Goal: Use online tool/utility: Utilize a website feature to perform a specific function

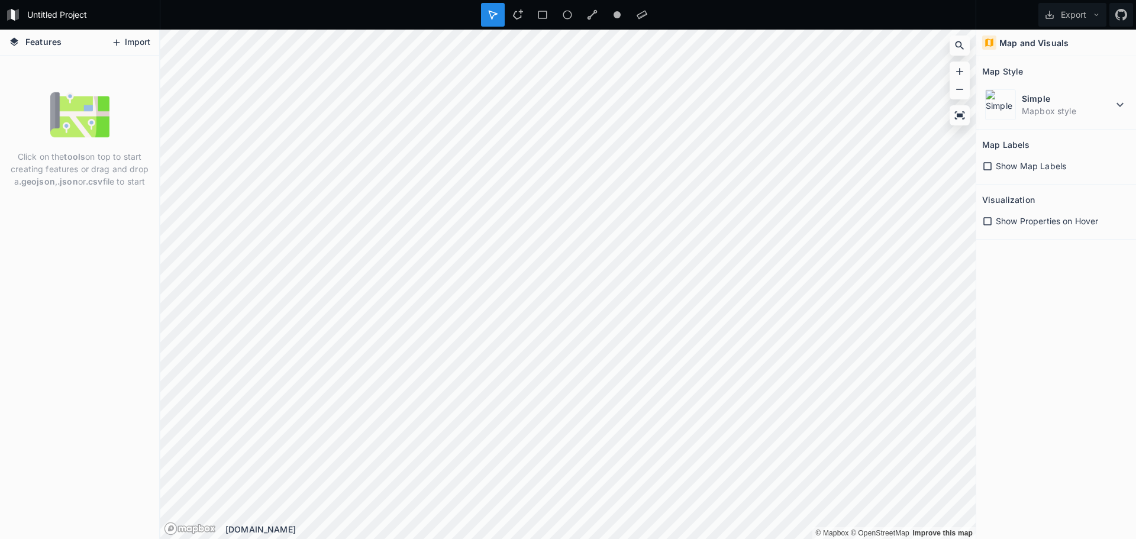
click at [141, 45] on button "Import" at bounding box center [130, 42] width 51 height 19
click at [1094, 117] on div "Simple Mapbox style" at bounding box center [1057, 104] width 148 height 37
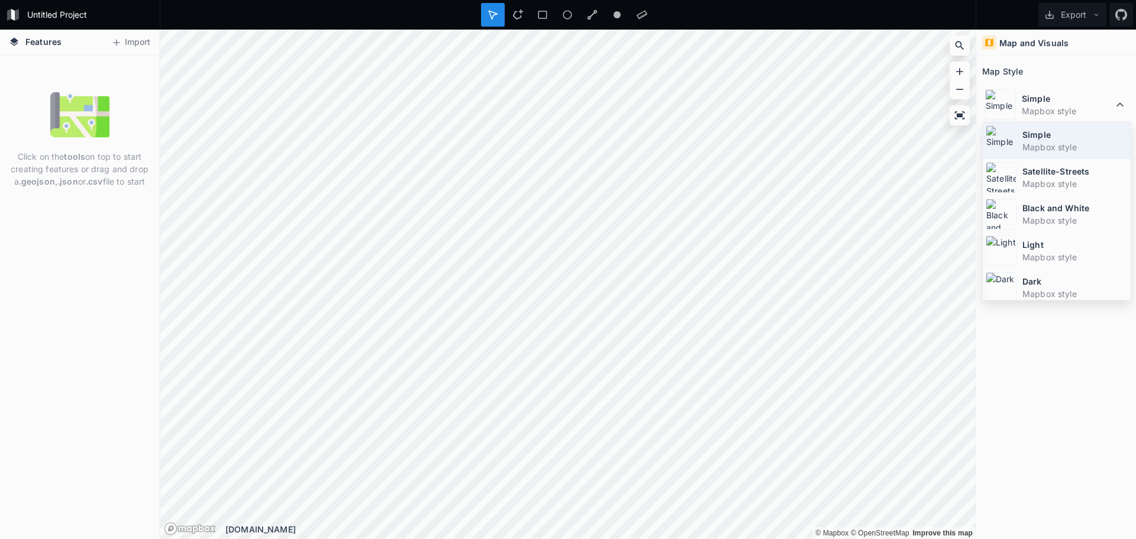
click at [1084, 159] on div "Simple Mapbox style" at bounding box center [1057, 177] width 148 height 37
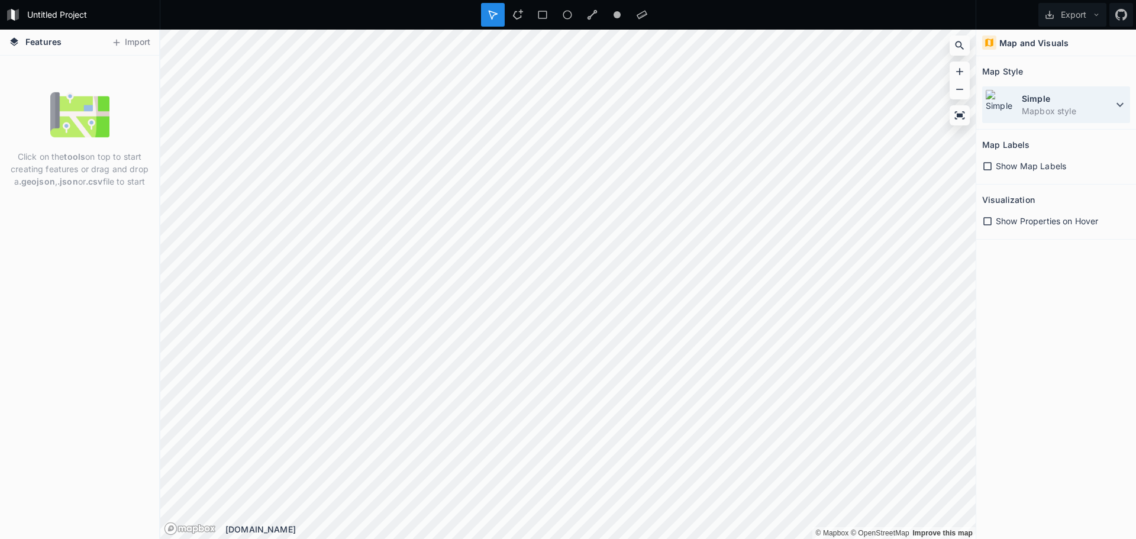
click at [1076, 104] on dt "Simple" at bounding box center [1067, 98] width 91 height 12
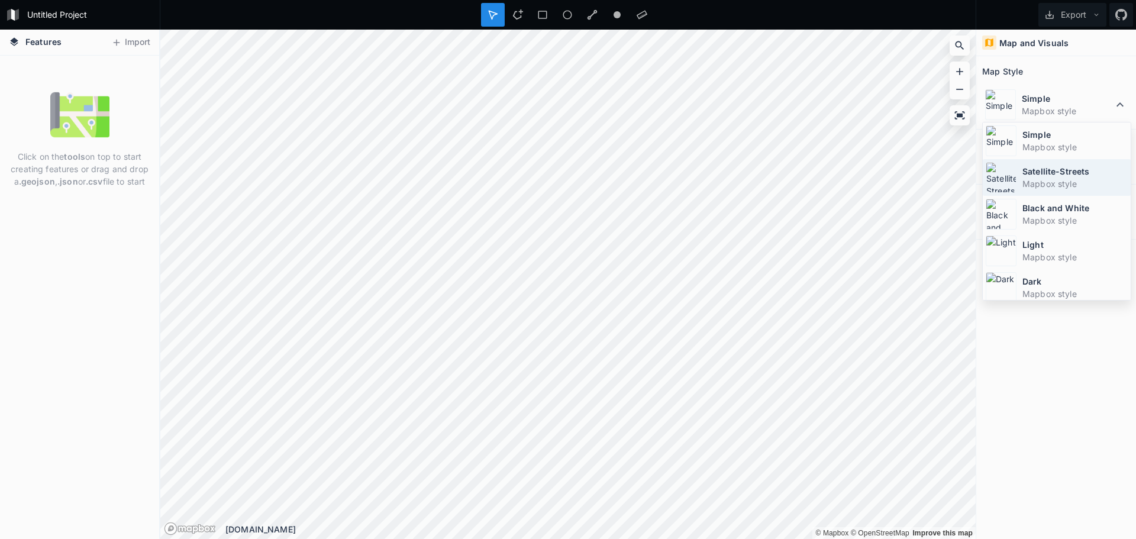
click at [1076, 172] on dt "Satellite-Streets" at bounding box center [1075, 171] width 105 height 12
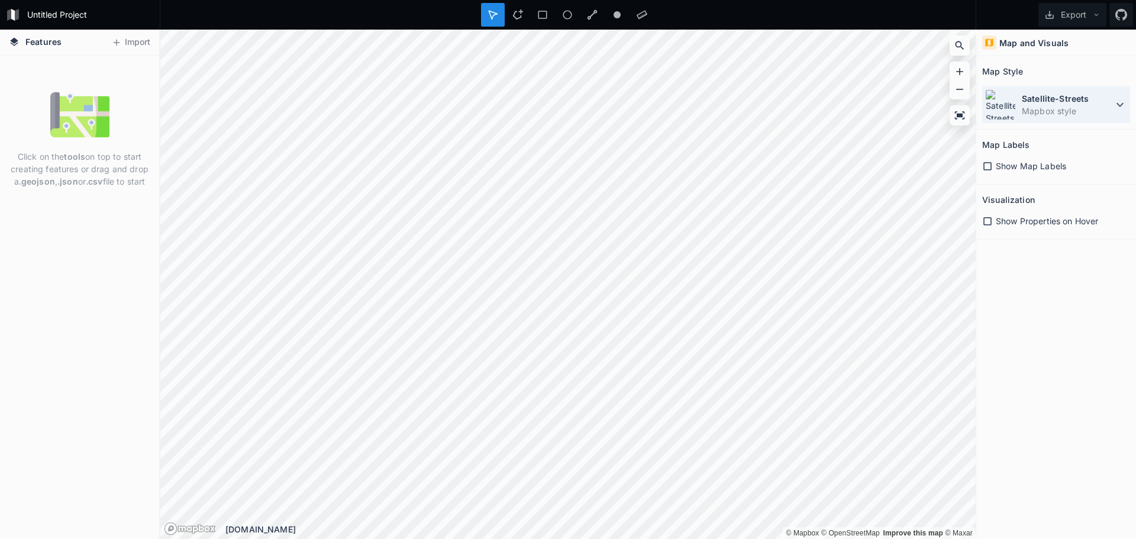
click at [1064, 103] on dt "Satellite-Streets" at bounding box center [1067, 98] width 91 height 12
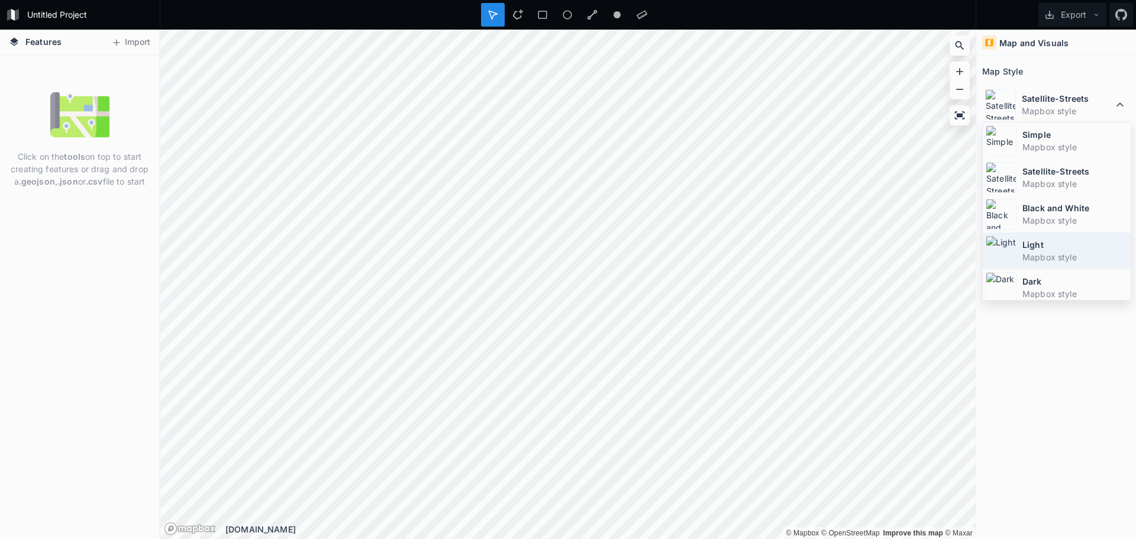
click at [1063, 269] on div "Light Mapbox style" at bounding box center [1057, 287] width 148 height 37
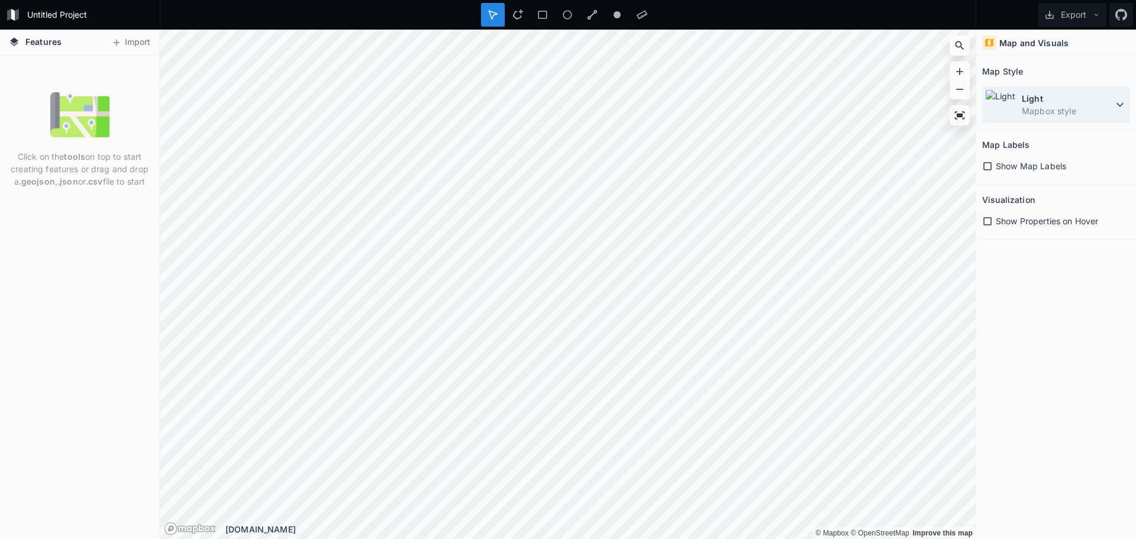
click at [1079, 110] on dd "Mapbox style" at bounding box center [1067, 111] width 91 height 12
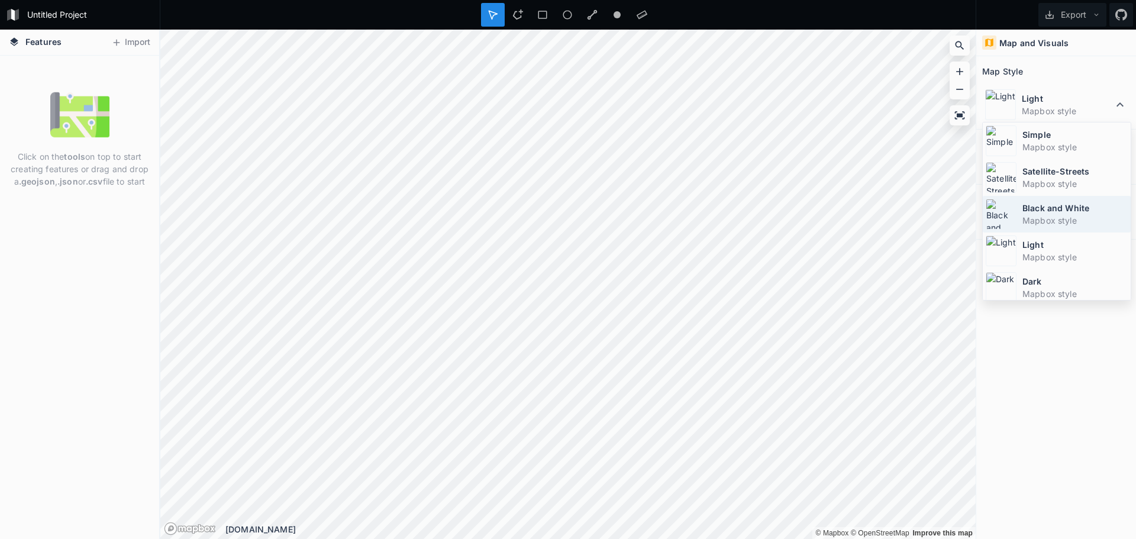
click at [1063, 220] on dd "Mapbox style" at bounding box center [1075, 220] width 105 height 12
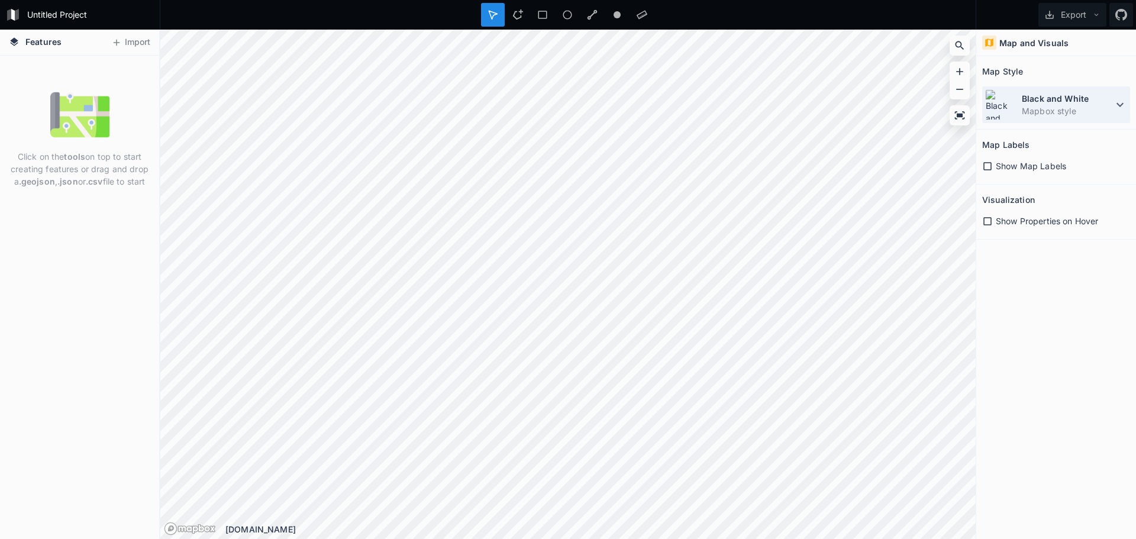
click at [1067, 112] on dd "Mapbox style" at bounding box center [1067, 111] width 91 height 12
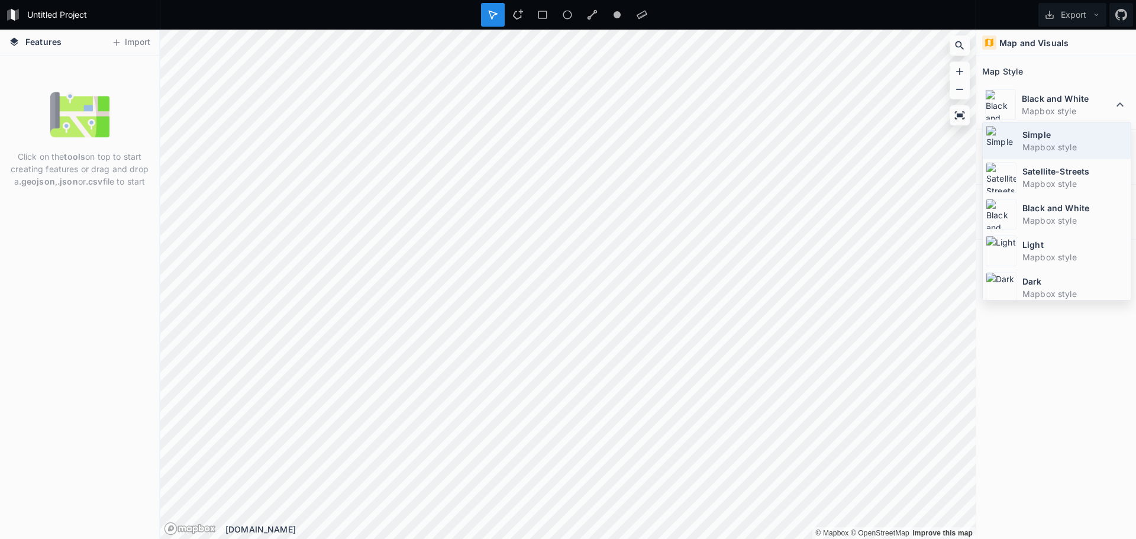
click at [1054, 133] on dt "Simple" at bounding box center [1075, 134] width 105 height 12
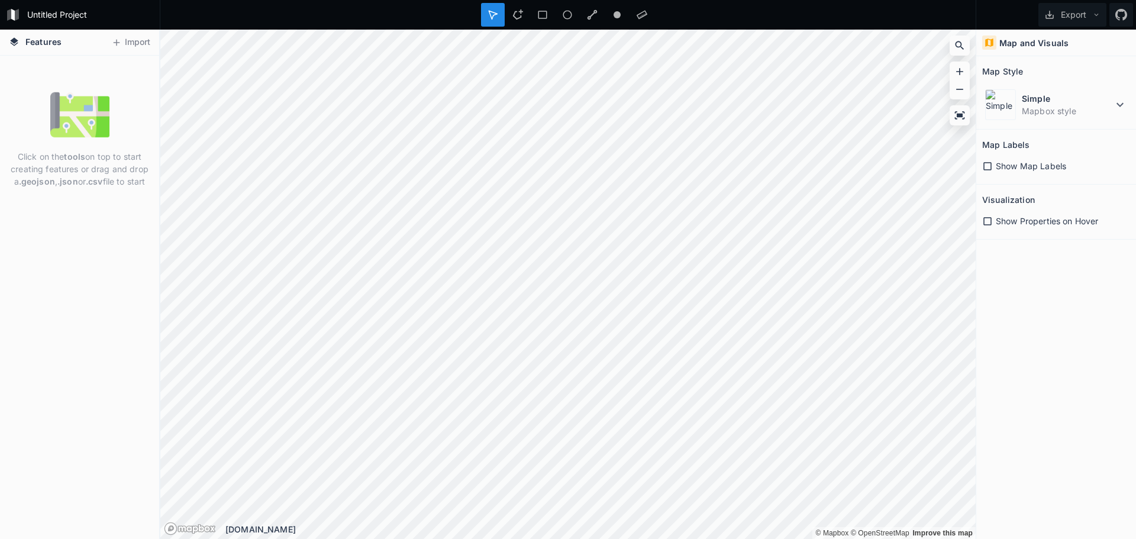
click at [50, 127] on img at bounding box center [79, 114] width 59 height 59
click at [128, 38] on button "Import" at bounding box center [130, 42] width 51 height 19
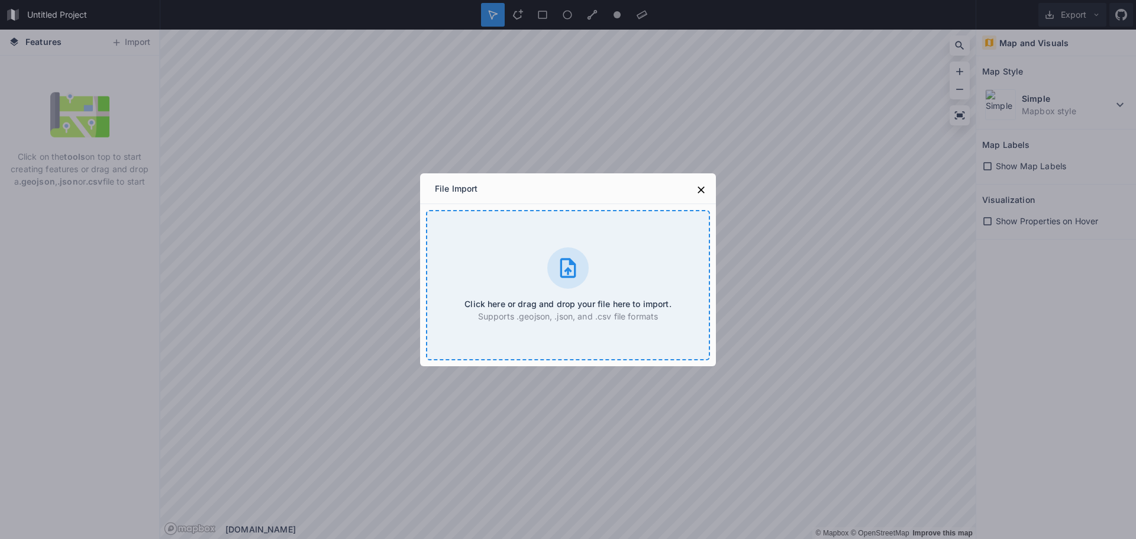
click at [572, 335] on div "Click here or drag and drop your file here to import. Supports .geojson, .json,…" at bounding box center [568, 285] width 284 height 150
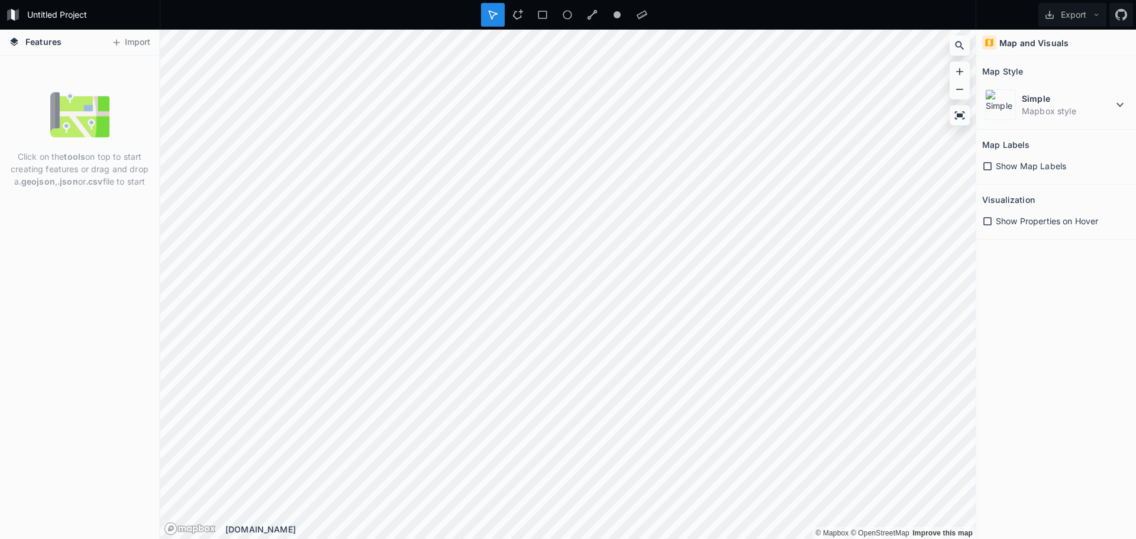
click at [83, 101] on img at bounding box center [79, 114] width 59 height 59
click at [86, 147] on div "Click on the tools on top to start creating features or drag and drop a .geojso…" at bounding box center [79, 139] width 159 height 108
click at [1009, 166] on span "Show Map Labels" at bounding box center [1031, 166] width 70 height 12
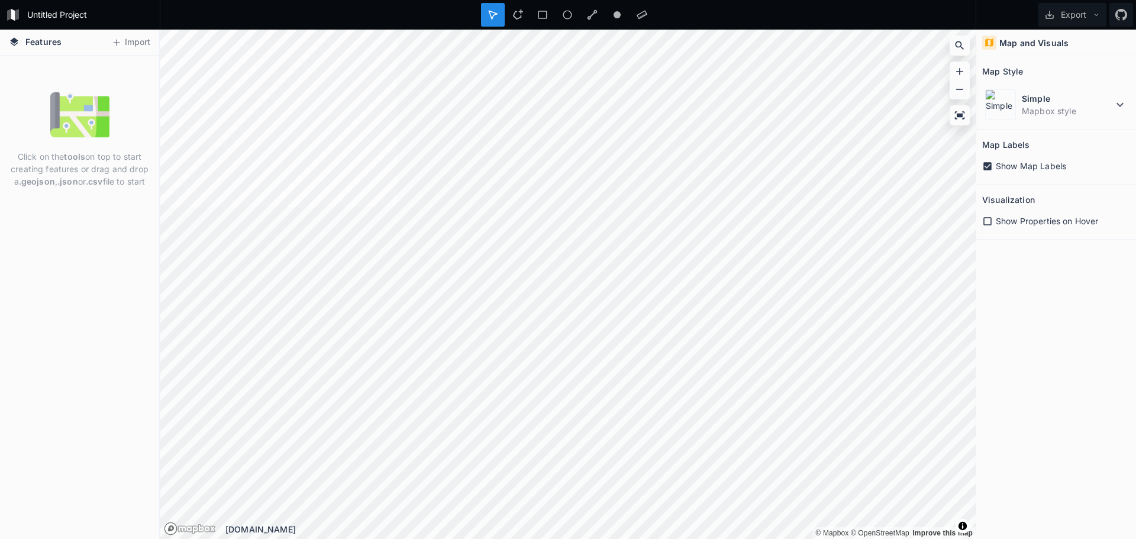
click at [1009, 166] on span "Show Map Labels" at bounding box center [1031, 166] width 70 height 12
click at [999, 226] on span "Show Properties on Hover" at bounding box center [1047, 221] width 102 height 12
drag, startPoint x: 999, startPoint y: 225, endPoint x: 979, endPoint y: 227, distance: 19.7
click at [998, 225] on span "Show Properties on Hover" at bounding box center [1047, 221] width 102 height 12
click at [954, 113] on icon at bounding box center [960, 115] width 12 height 12
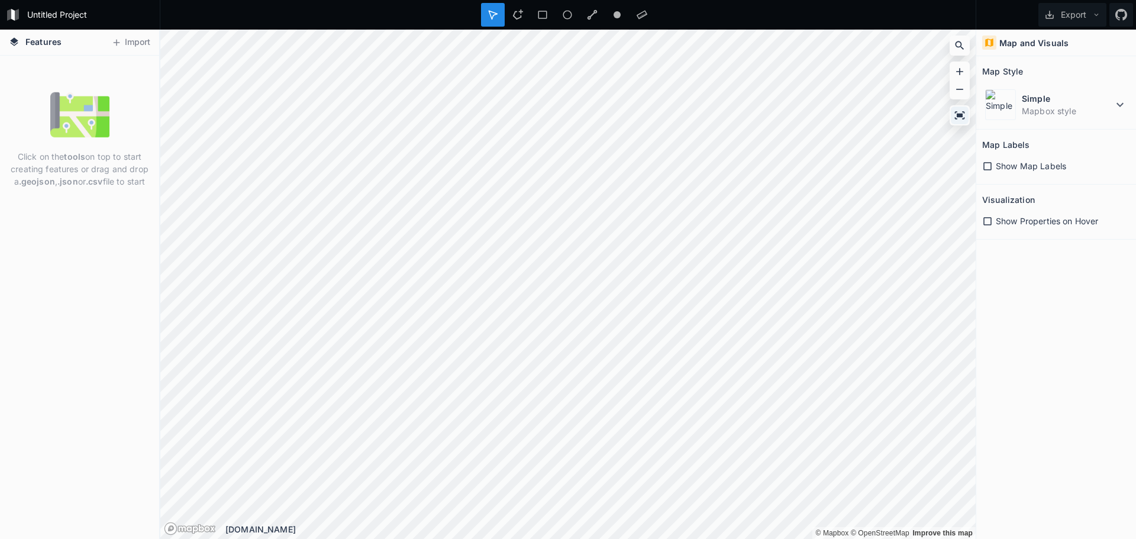
click at [959, 112] on icon at bounding box center [960, 115] width 12 height 12
click at [990, 226] on icon at bounding box center [988, 221] width 11 height 11
click at [1026, 167] on span "Show Map Labels" at bounding box center [1031, 166] width 70 height 12
click at [960, 526] on span "Toggle attribution" at bounding box center [962, 526] width 7 height 13
drag, startPoint x: 47, startPoint y: 36, endPoint x: 46, endPoint y: 43, distance: 6.6
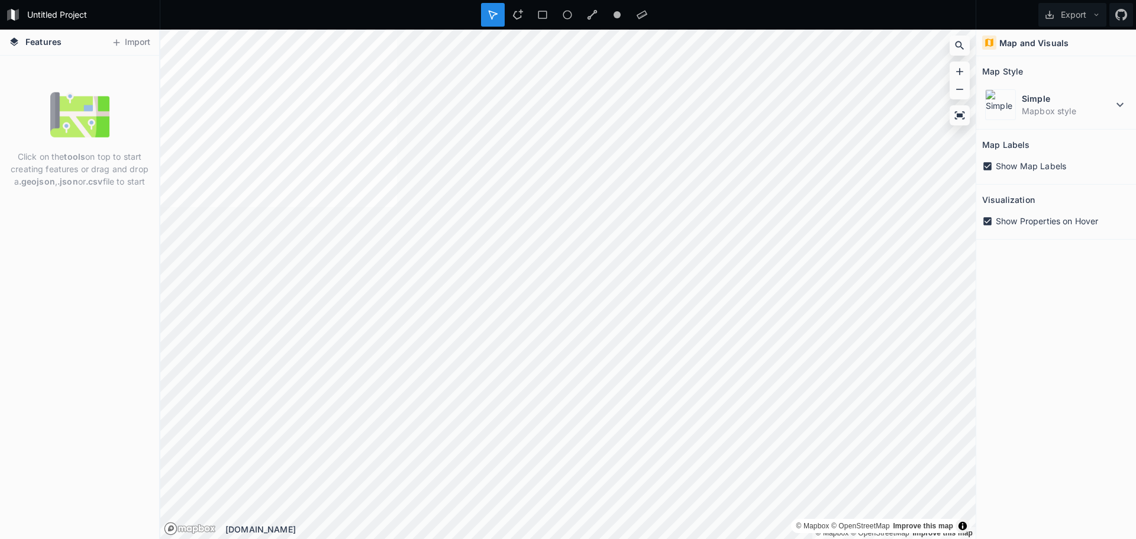
click at [47, 39] on span "Features" at bounding box center [43, 42] width 36 height 12
drag, startPoint x: 44, startPoint y: 43, endPoint x: 101, endPoint y: 47, distance: 57.0
click at [44, 44] on span "Features" at bounding box center [43, 42] width 36 height 12
click at [520, 16] on icon at bounding box center [518, 14] width 11 height 11
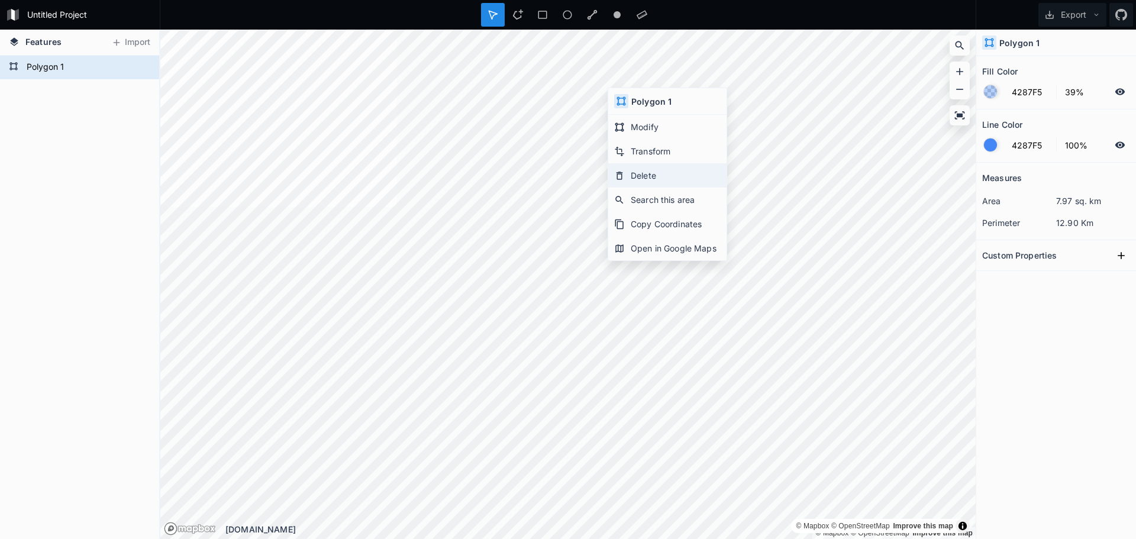
click at [682, 188] on div "Delete" at bounding box center [667, 200] width 118 height 24
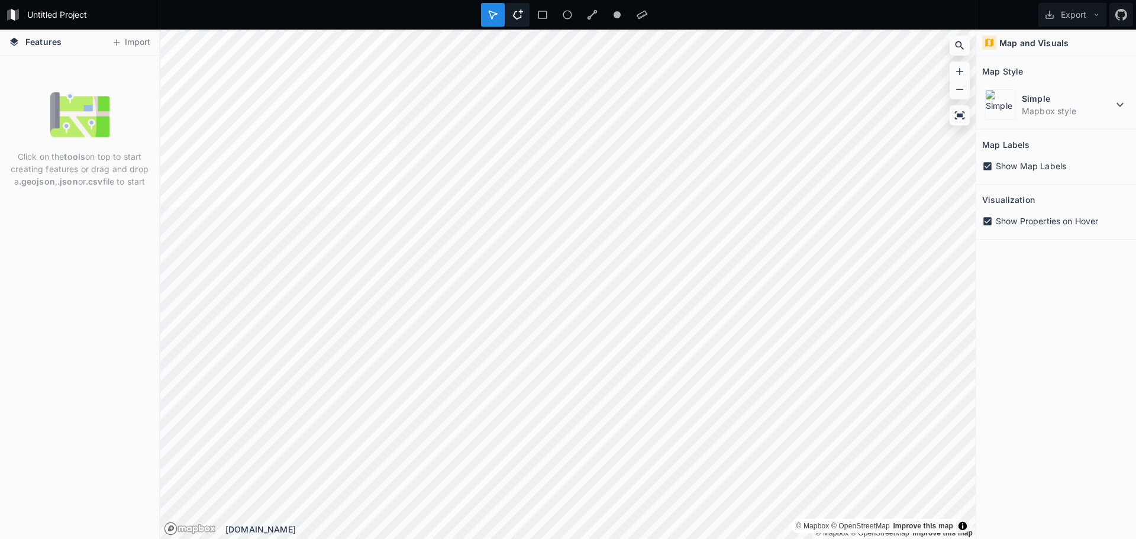
click at [522, 15] on icon at bounding box center [518, 14] width 11 height 11
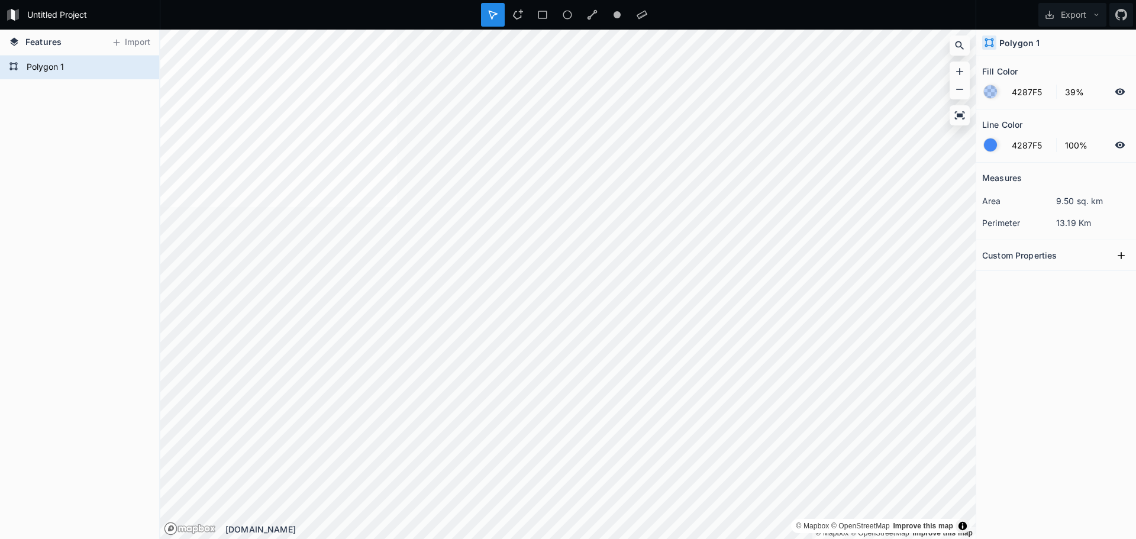
click at [991, 140] on div at bounding box center [990, 145] width 13 height 13
click at [993, 141] on div at bounding box center [990, 145] width 13 height 13
click at [600, 272] on div "Modify" at bounding box center [583, 284] width 118 height 24
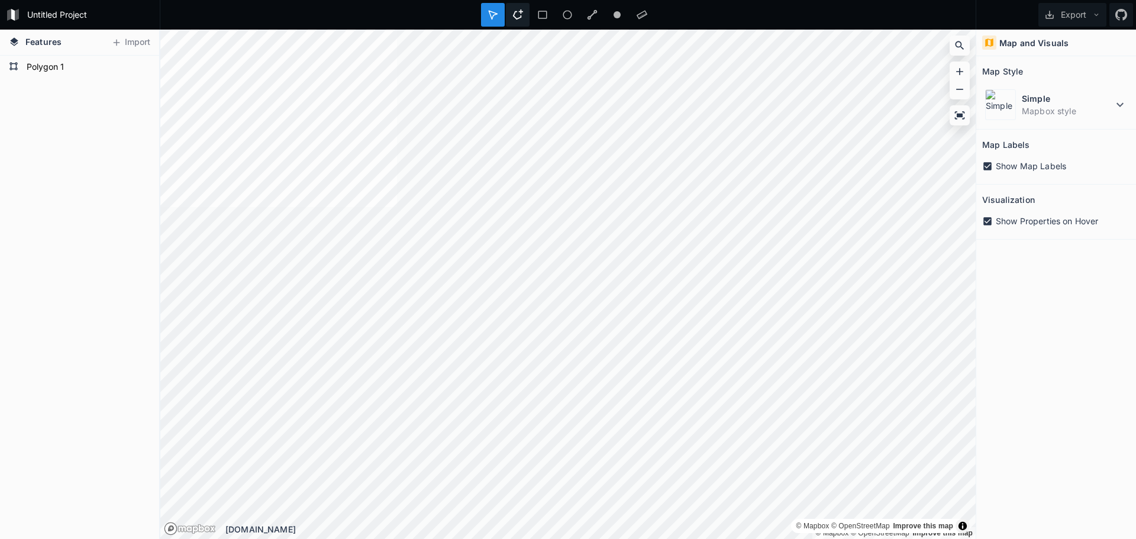
click at [516, 13] on icon at bounding box center [518, 14] width 11 height 11
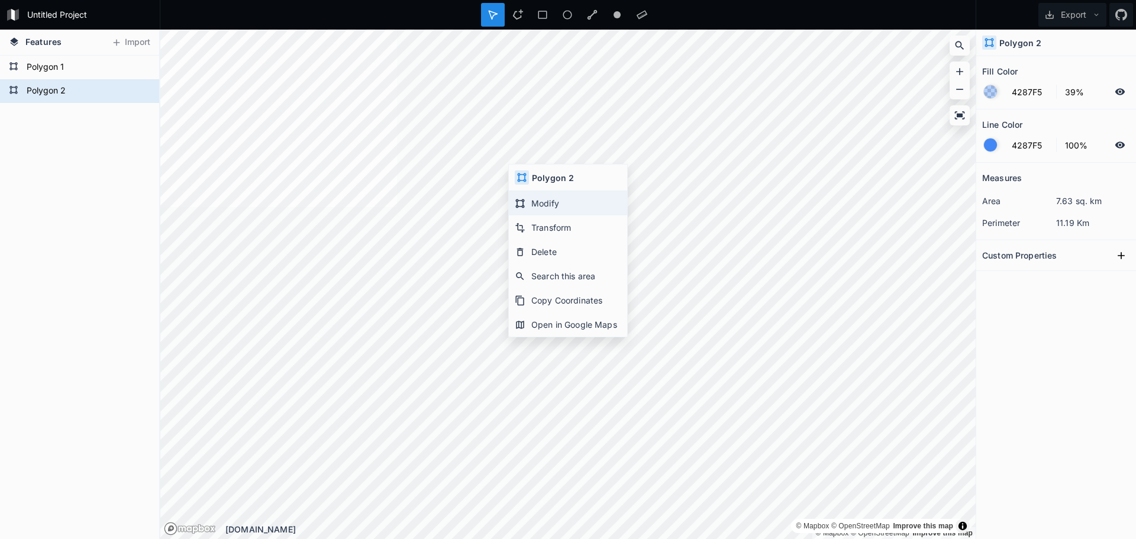
click at [543, 215] on div "Modify" at bounding box center [568, 227] width 118 height 24
click at [513, 15] on icon at bounding box center [518, 14] width 11 height 11
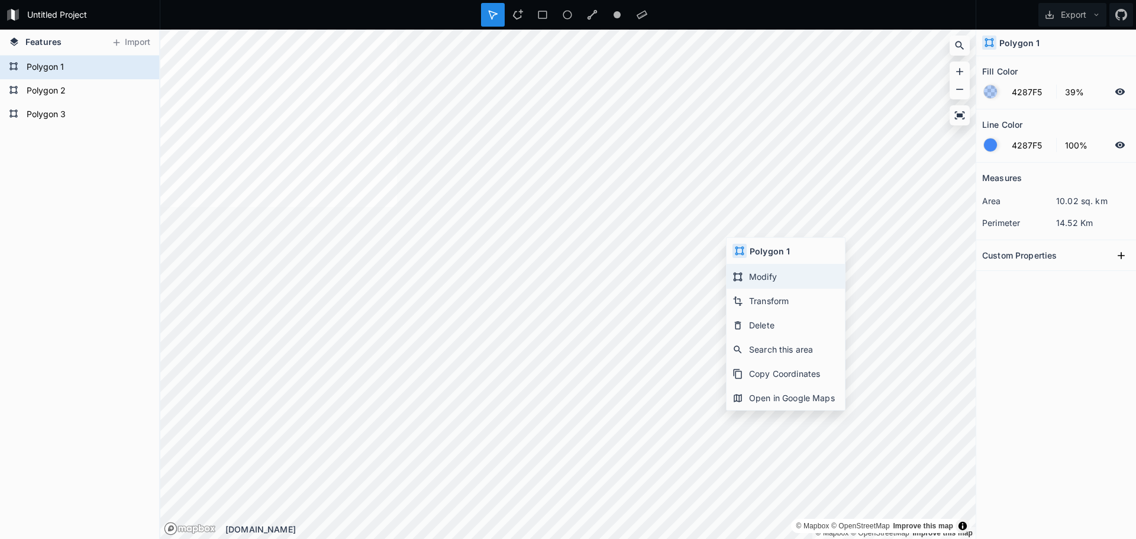
click at [772, 289] on div "Modify" at bounding box center [786, 301] width 118 height 24
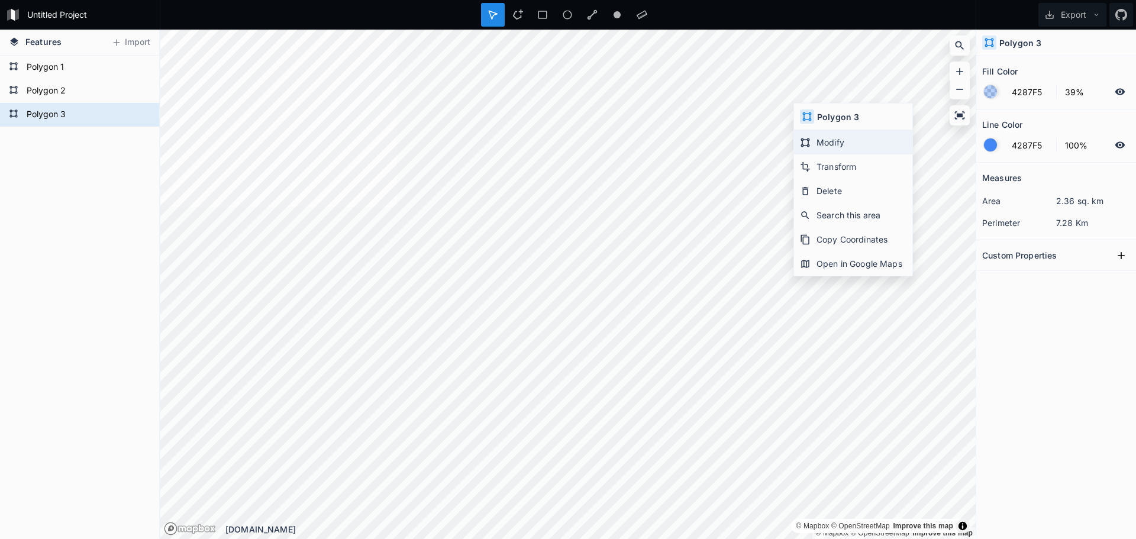
click at [831, 154] on div "Modify" at bounding box center [853, 166] width 118 height 24
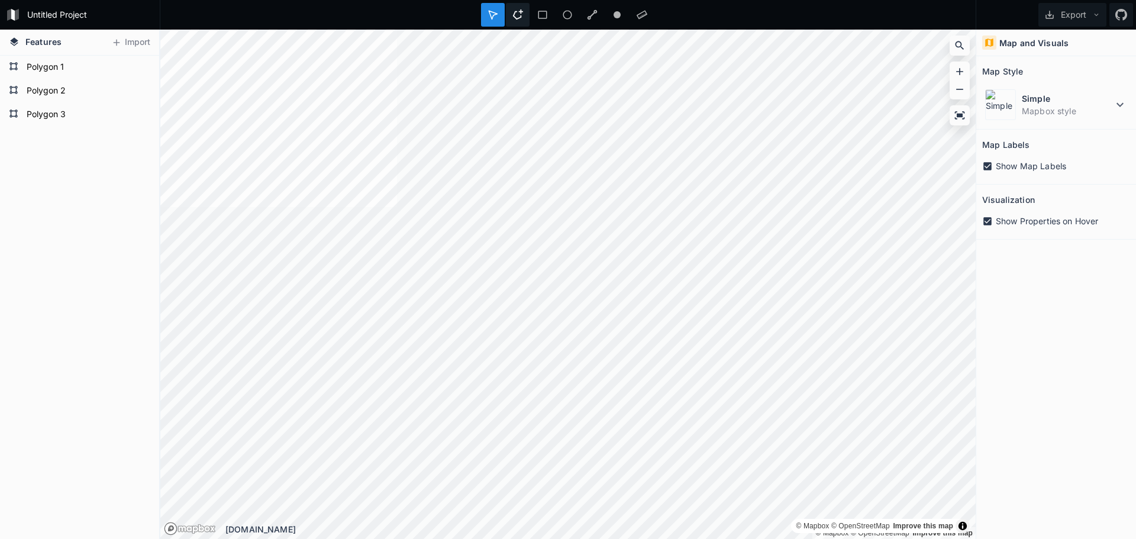
click at [517, 14] on icon at bounding box center [518, 14] width 11 height 11
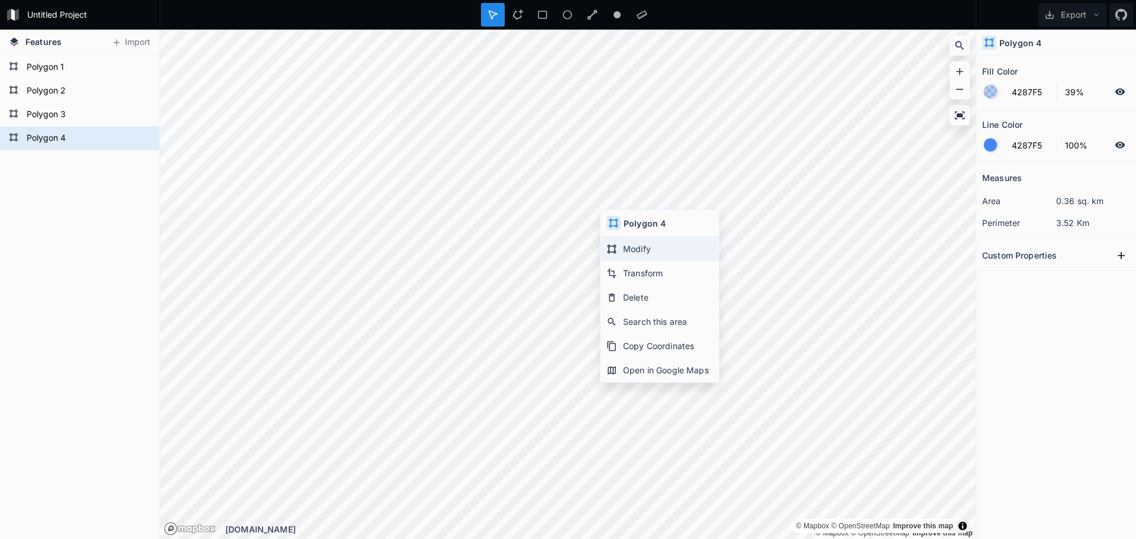
click at [661, 261] on div "Modify" at bounding box center [660, 273] width 118 height 24
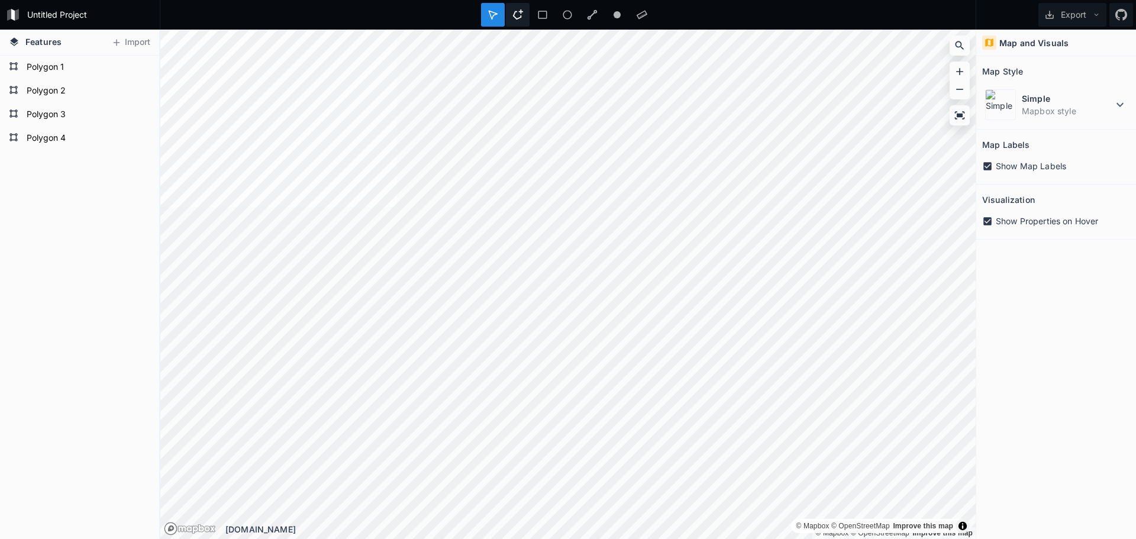
click at [531, 9] on div at bounding box center [543, 15] width 24 height 24
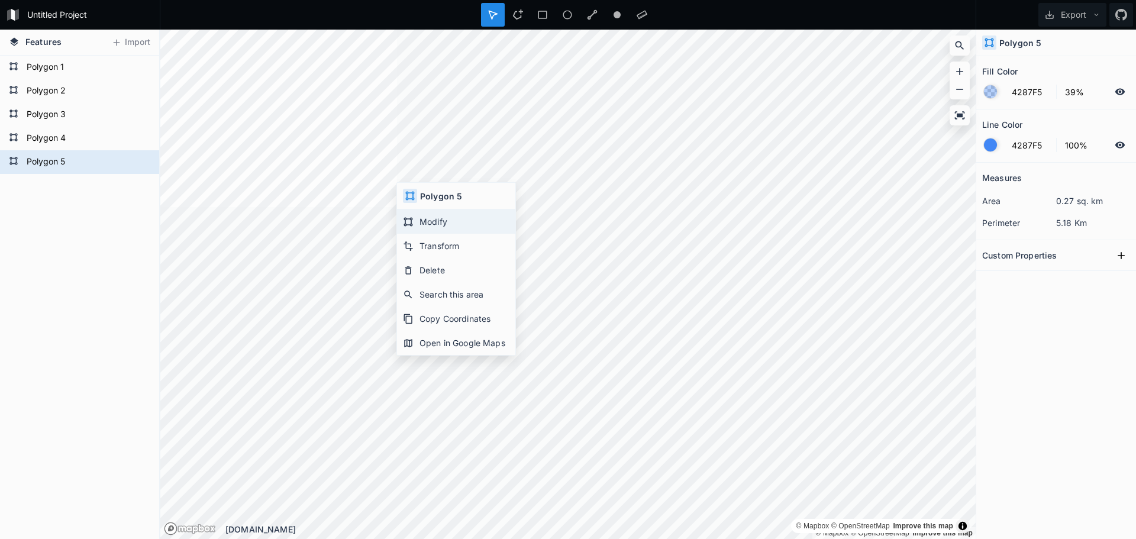
click at [465, 234] on div "Modify" at bounding box center [456, 246] width 118 height 24
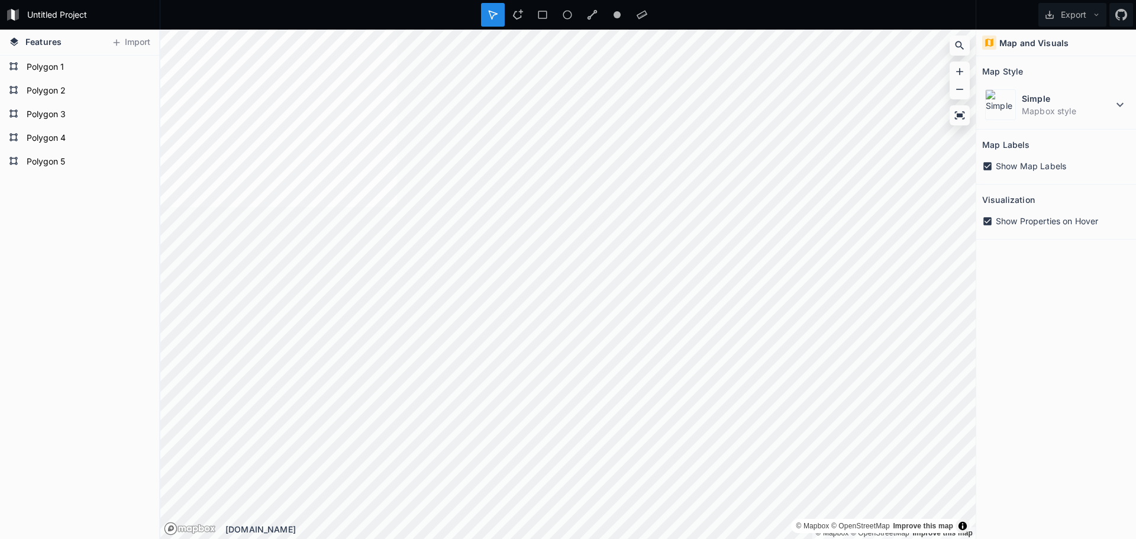
drag, startPoint x: 520, startPoint y: 17, endPoint x: 519, endPoint y: 28, distance: 10.7
click at [520, 17] on icon at bounding box center [518, 14] width 11 height 11
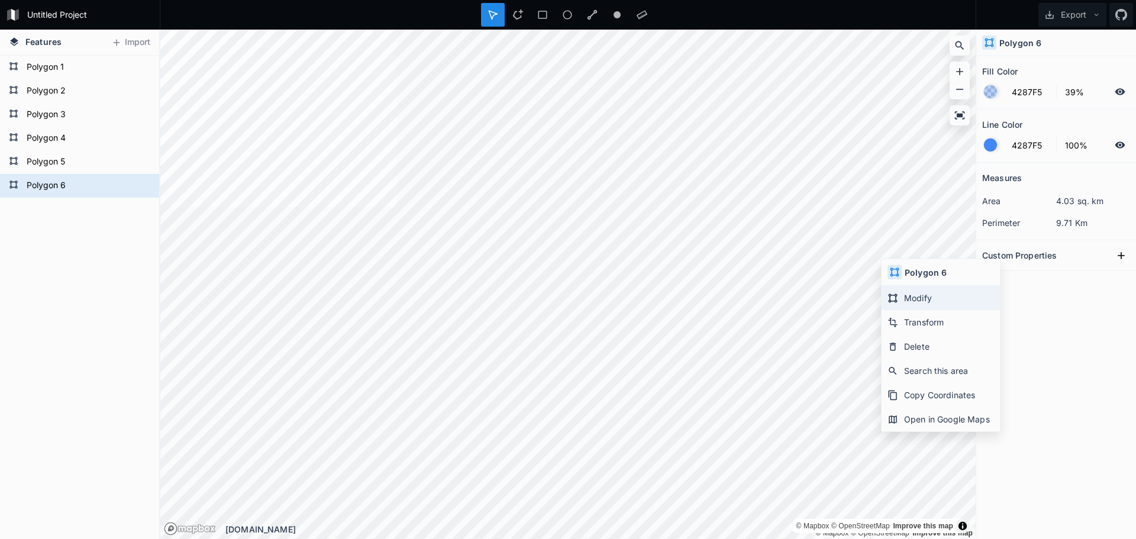
click at [922, 310] on div "Modify" at bounding box center [941, 322] width 118 height 24
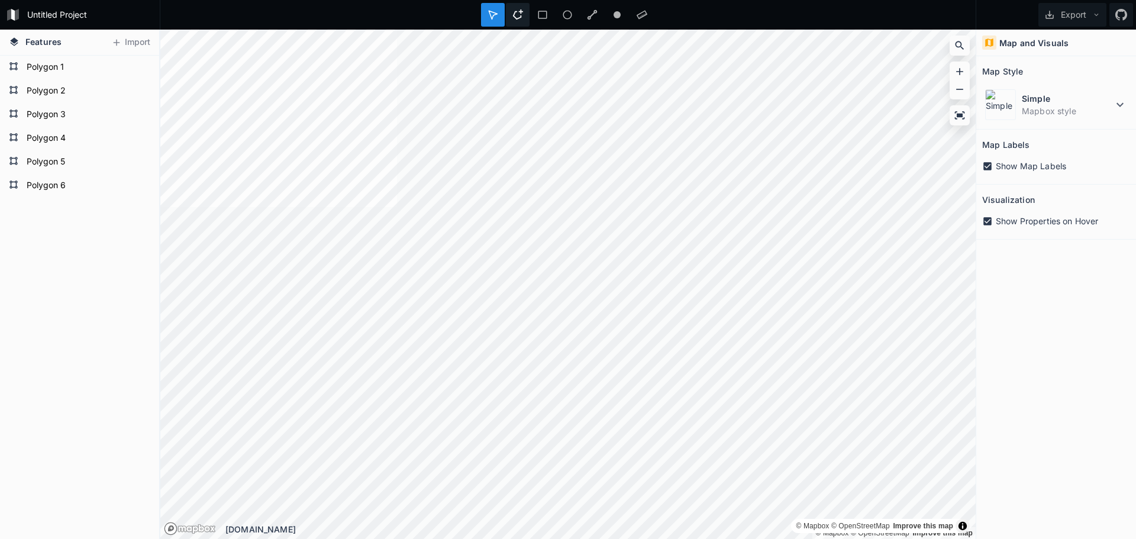
click at [531, 11] on div at bounding box center [543, 15] width 24 height 24
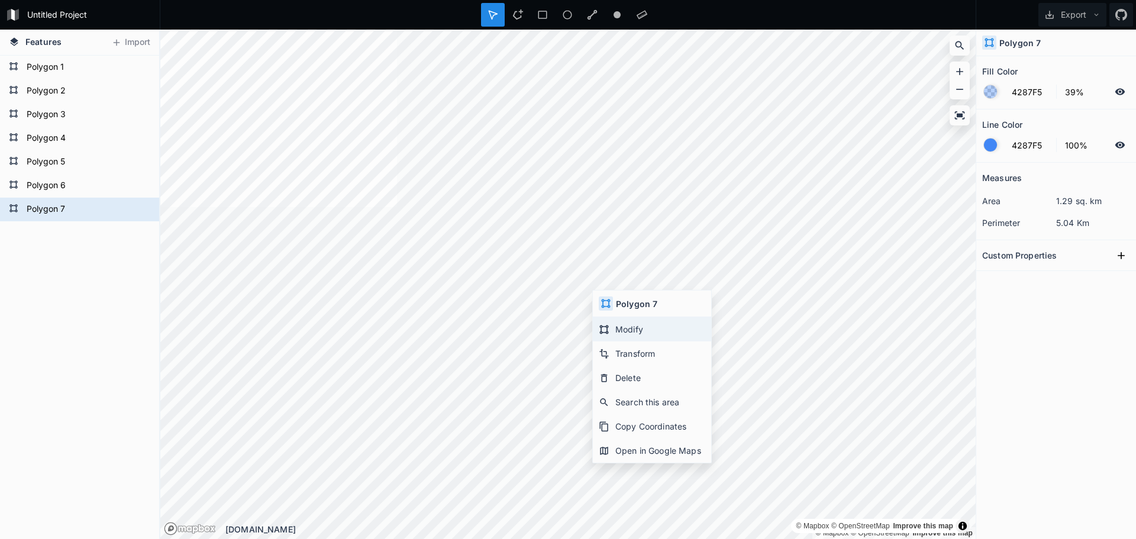
click at [646, 342] on div "Modify" at bounding box center [652, 354] width 118 height 24
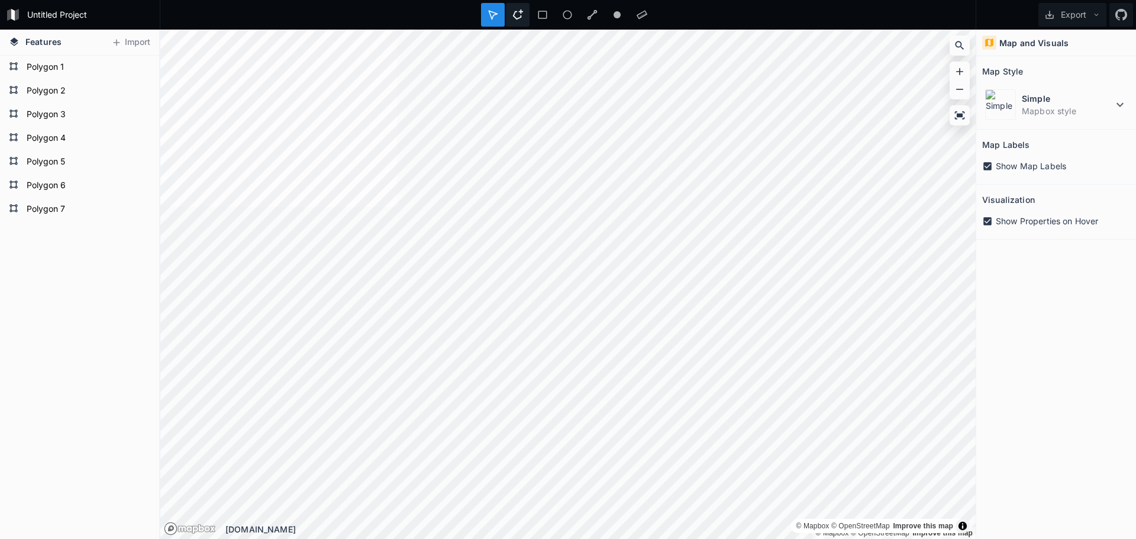
click at [531, 8] on div at bounding box center [543, 15] width 24 height 24
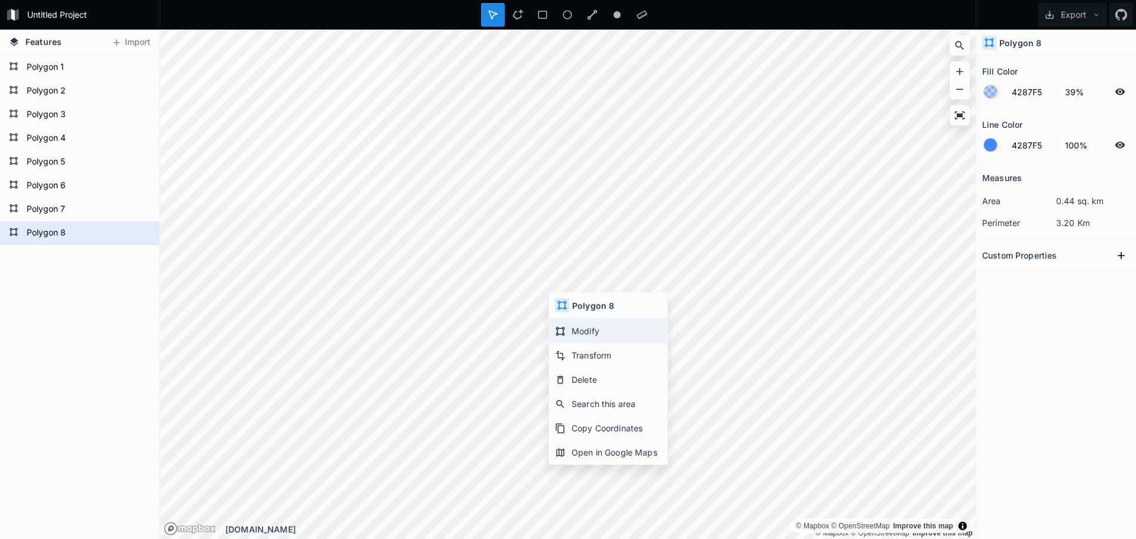
click at [595, 343] on div "Modify" at bounding box center [608, 355] width 118 height 24
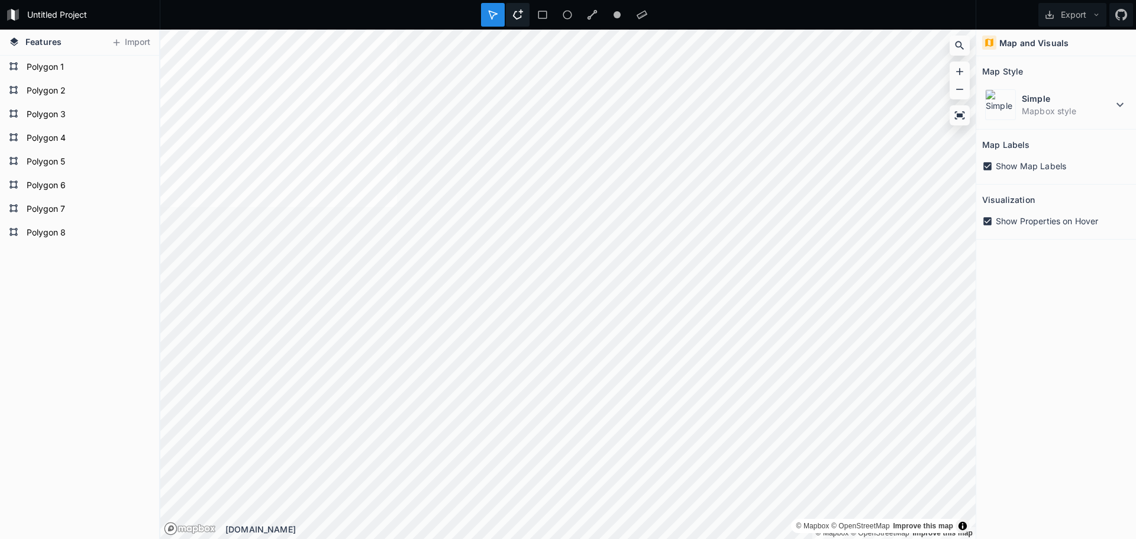
click at [521, 14] on icon at bounding box center [518, 14] width 10 height 10
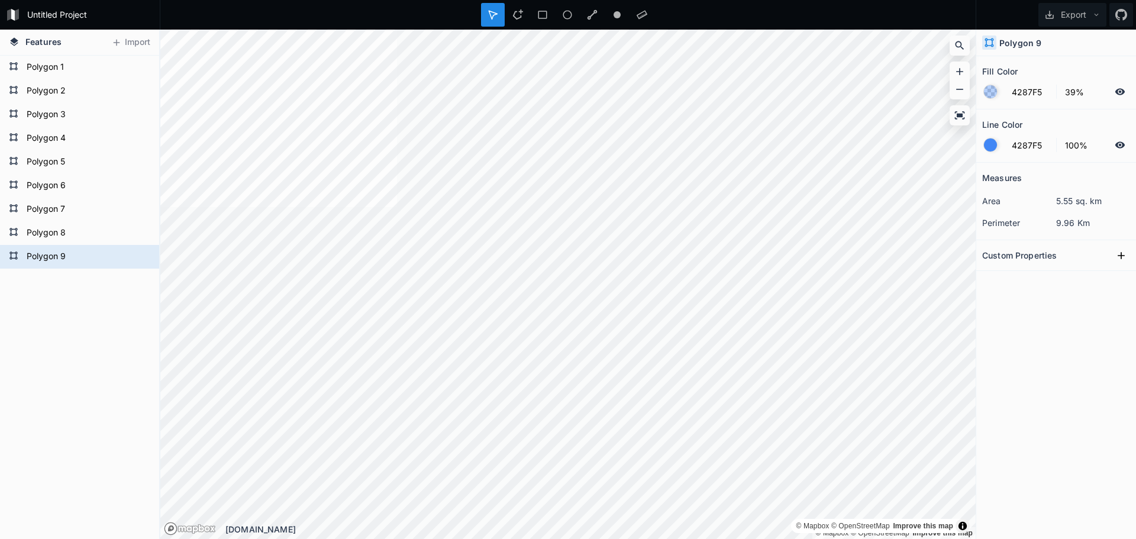
drag, startPoint x: 516, startPoint y: 17, endPoint x: 505, endPoint y: 6, distance: 15.5
click at [516, 17] on icon at bounding box center [518, 14] width 11 height 11
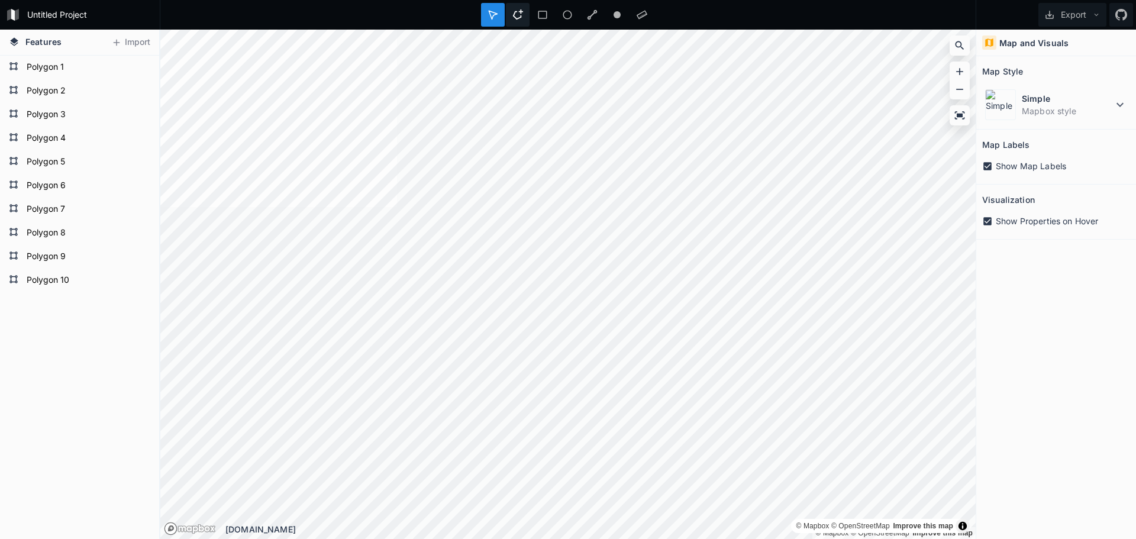
click at [517, 18] on icon at bounding box center [518, 14] width 10 height 10
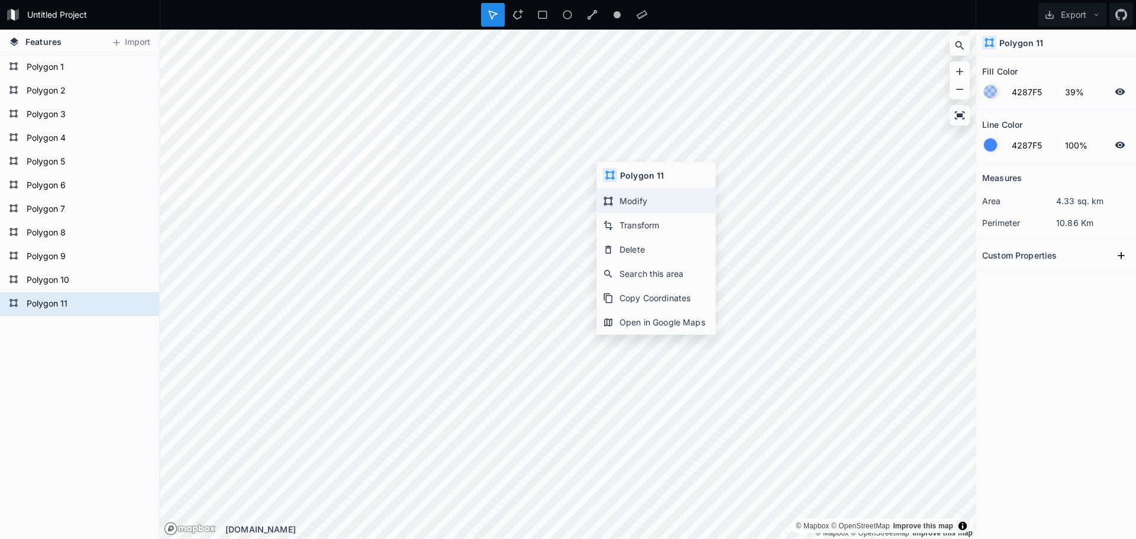
click at [635, 213] on div "Modify" at bounding box center [656, 225] width 118 height 24
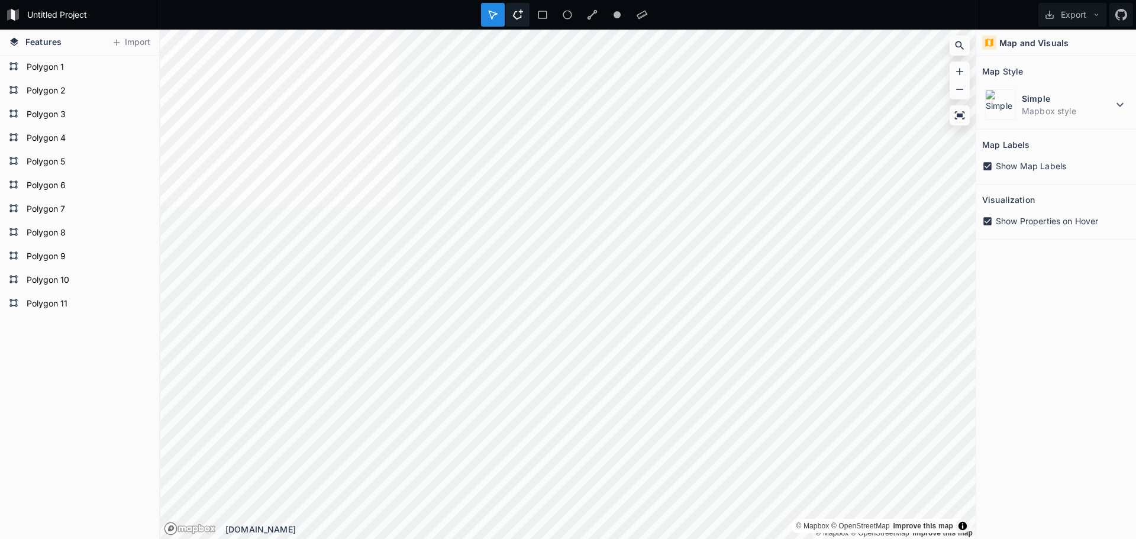
drag, startPoint x: 514, startPoint y: 19, endPoint x: 516, endPoint y: 26, distance: 7.2
click at [514, 20] on icon at bounding box center [518, 14] width 11 height 11
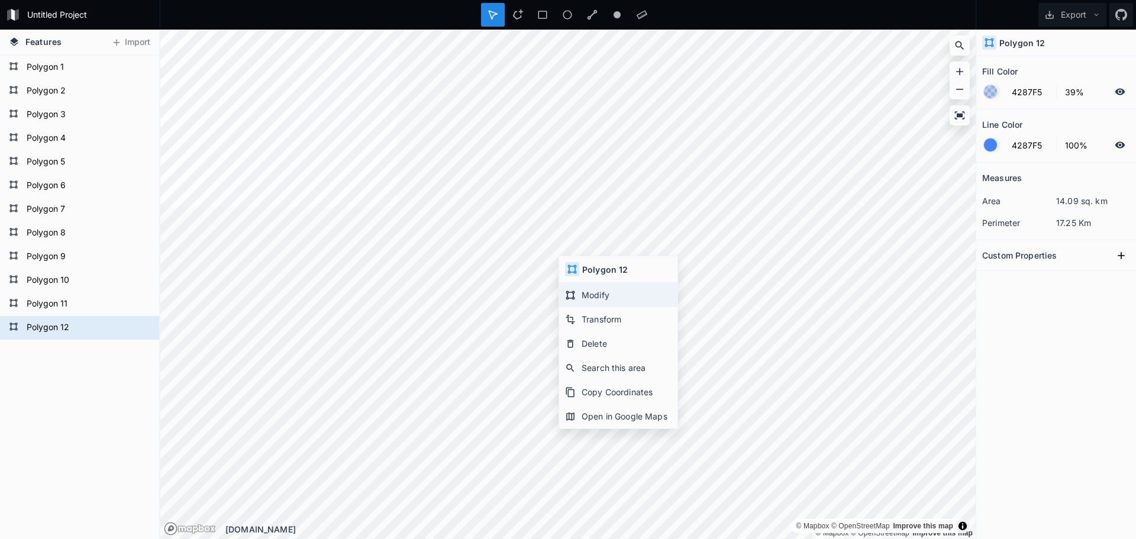
click at [611, 307] on div "Modify" at bounding box center [618, 319] width 118 height 24
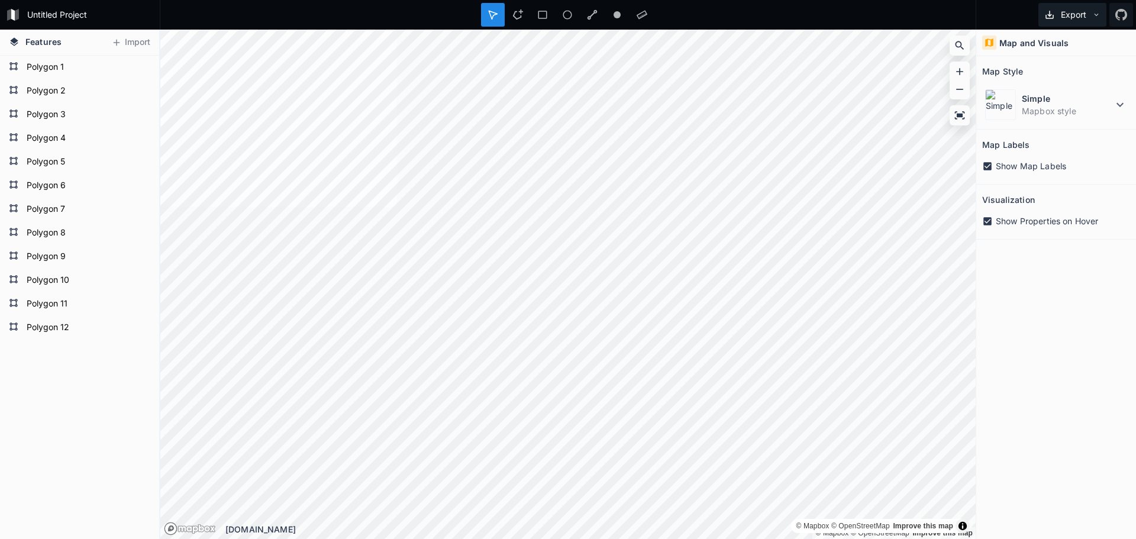
click at [1089, 12] on button "Export" at bounding box center [1073, 15] width 68 height 24
click at [1104, 80] on div "Export as .geojson" at bounding box center [1071, 92] width 118 height 24
